Goal: Information Seeking & Learning: Learn about a topic

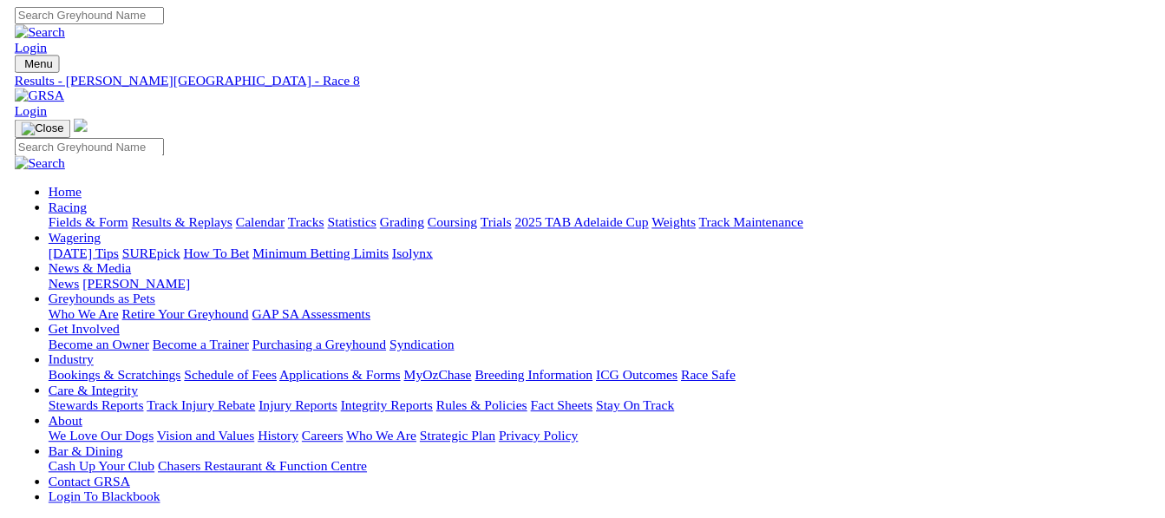
scroll to position [323, 0]
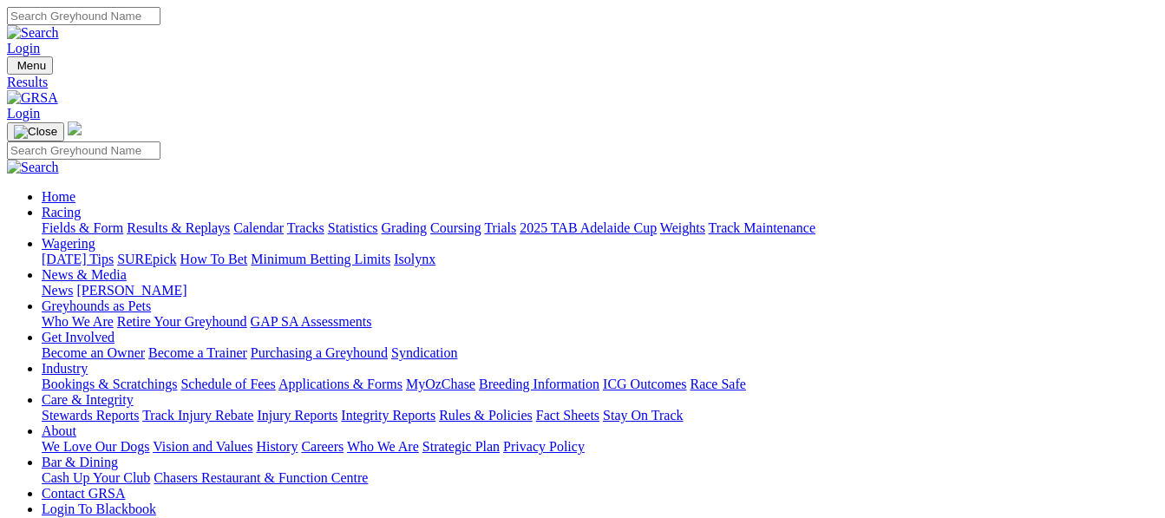
click at [63, 220] on link "Fields & Form" at bounding box center [83, 227] width 82 height 15
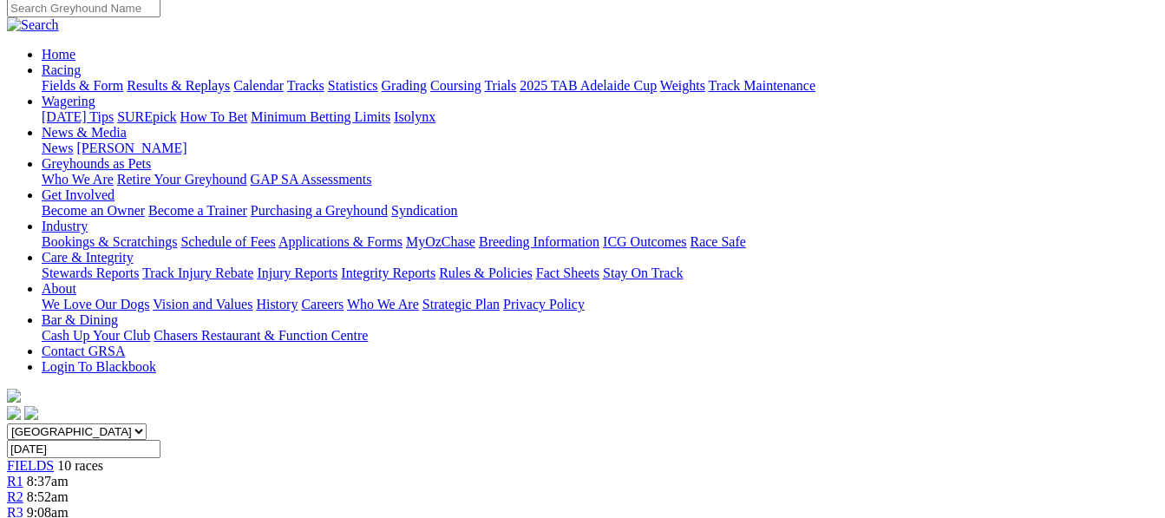
scroll to position [140, 0]
